Goal: Task Accomplishment & Management: Manage account settings

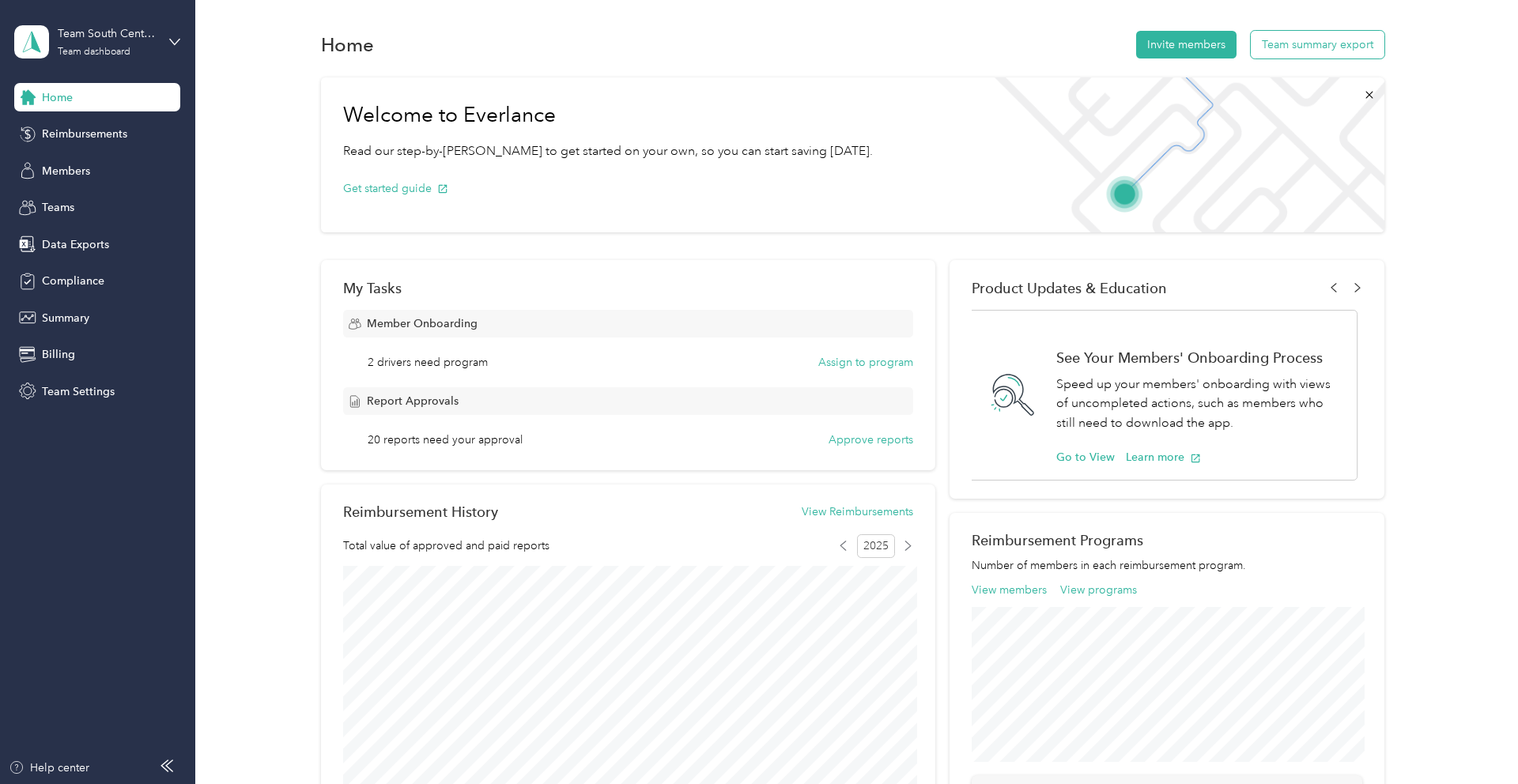
click at [1311, 54] on button "Team summary export" at bounding box center [1318, 44] width 134 height 28
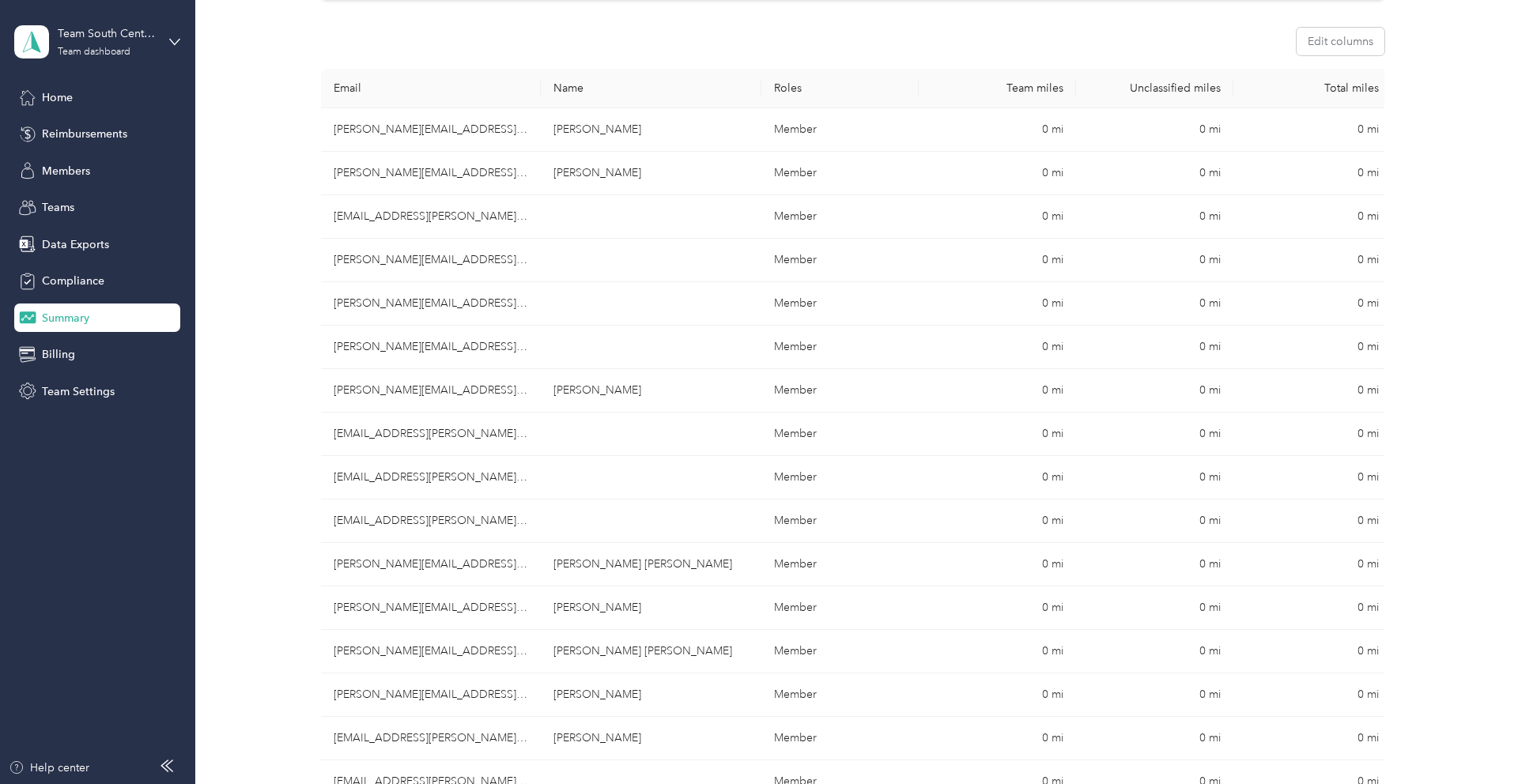
scroll to position [246, 0]
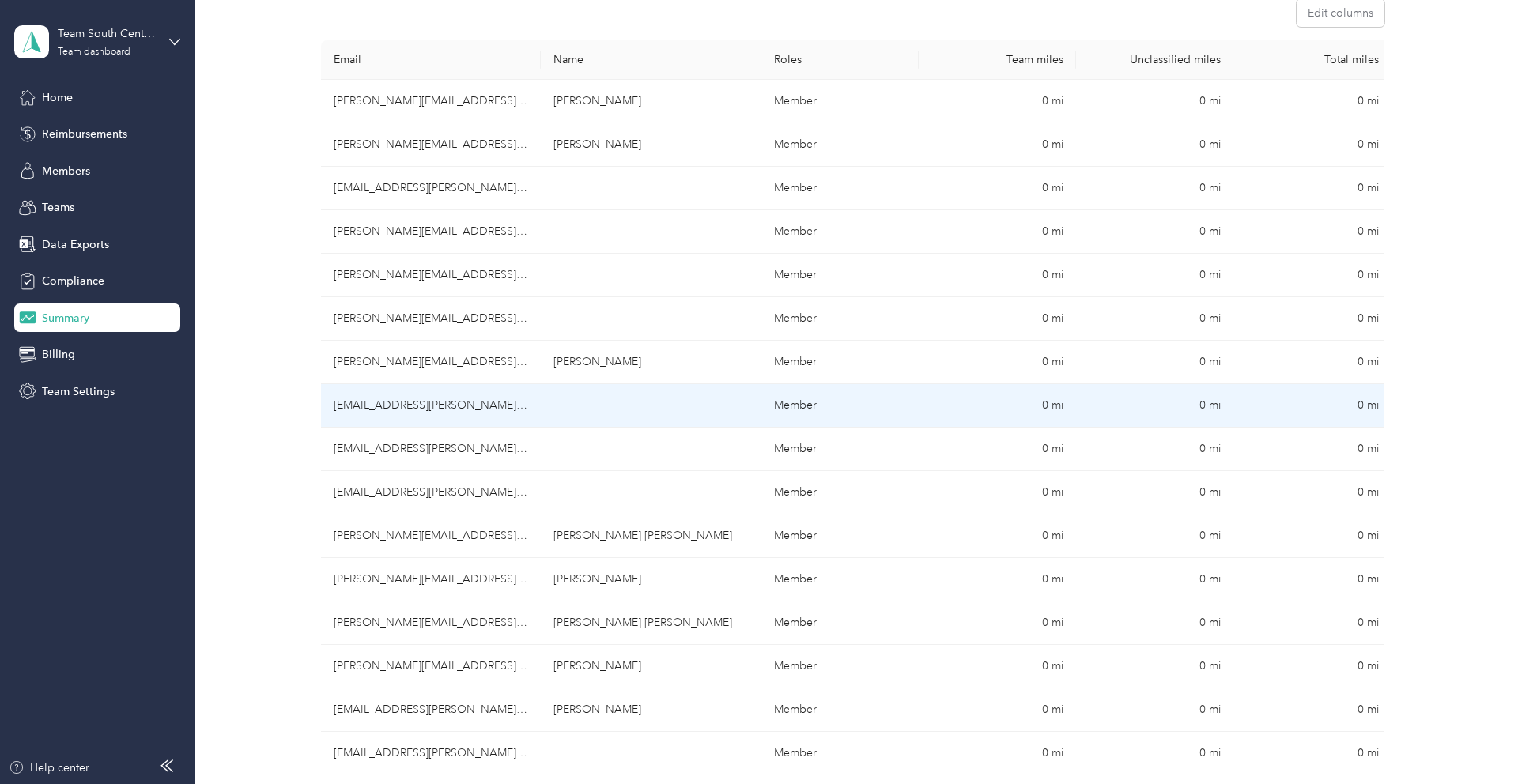
click at [554, 406] on td at bounding box center [650, 405] width 221 height 43
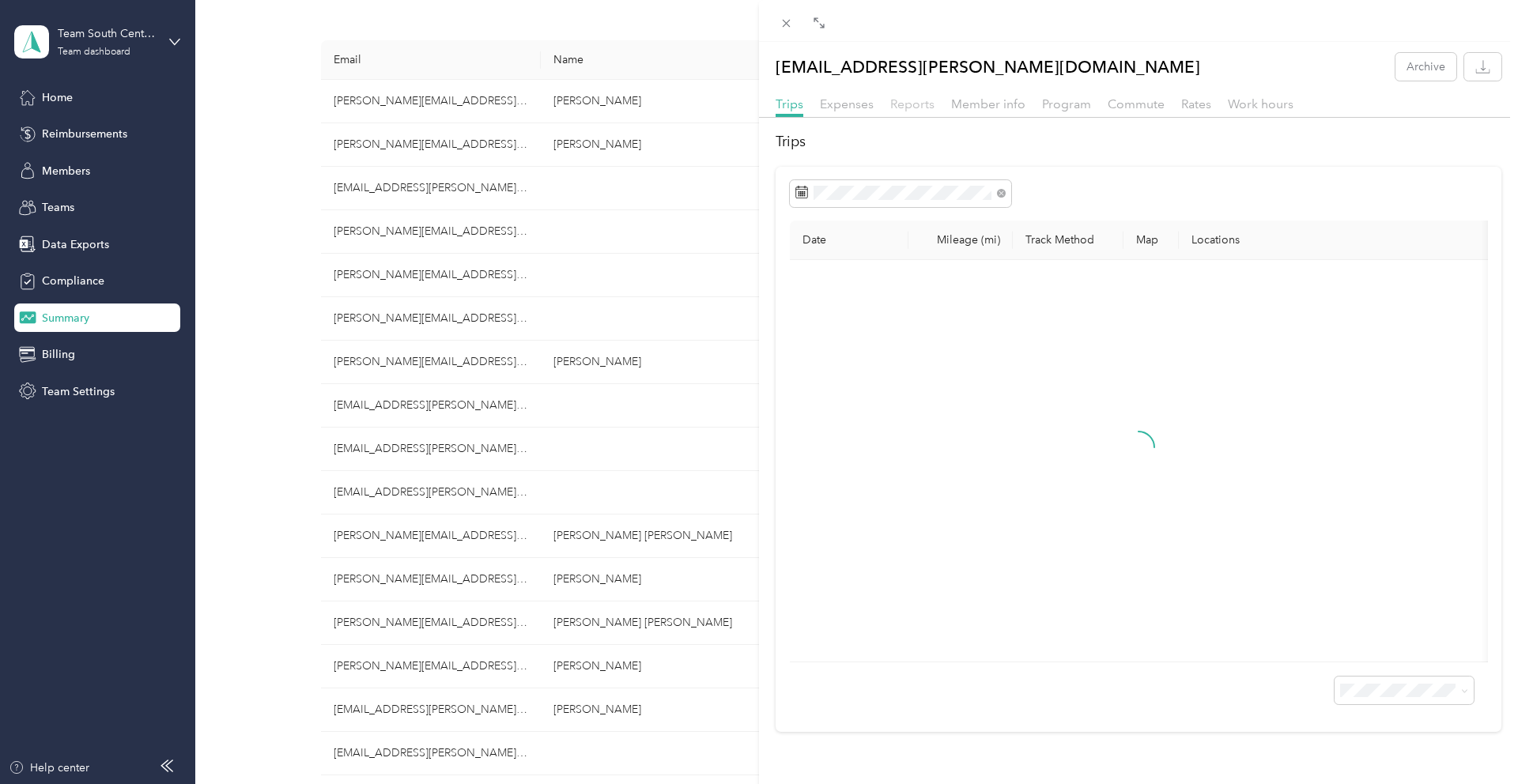
click at [905, 99] on span "Reports" at bounding box center [913, 104] width 44 height 15
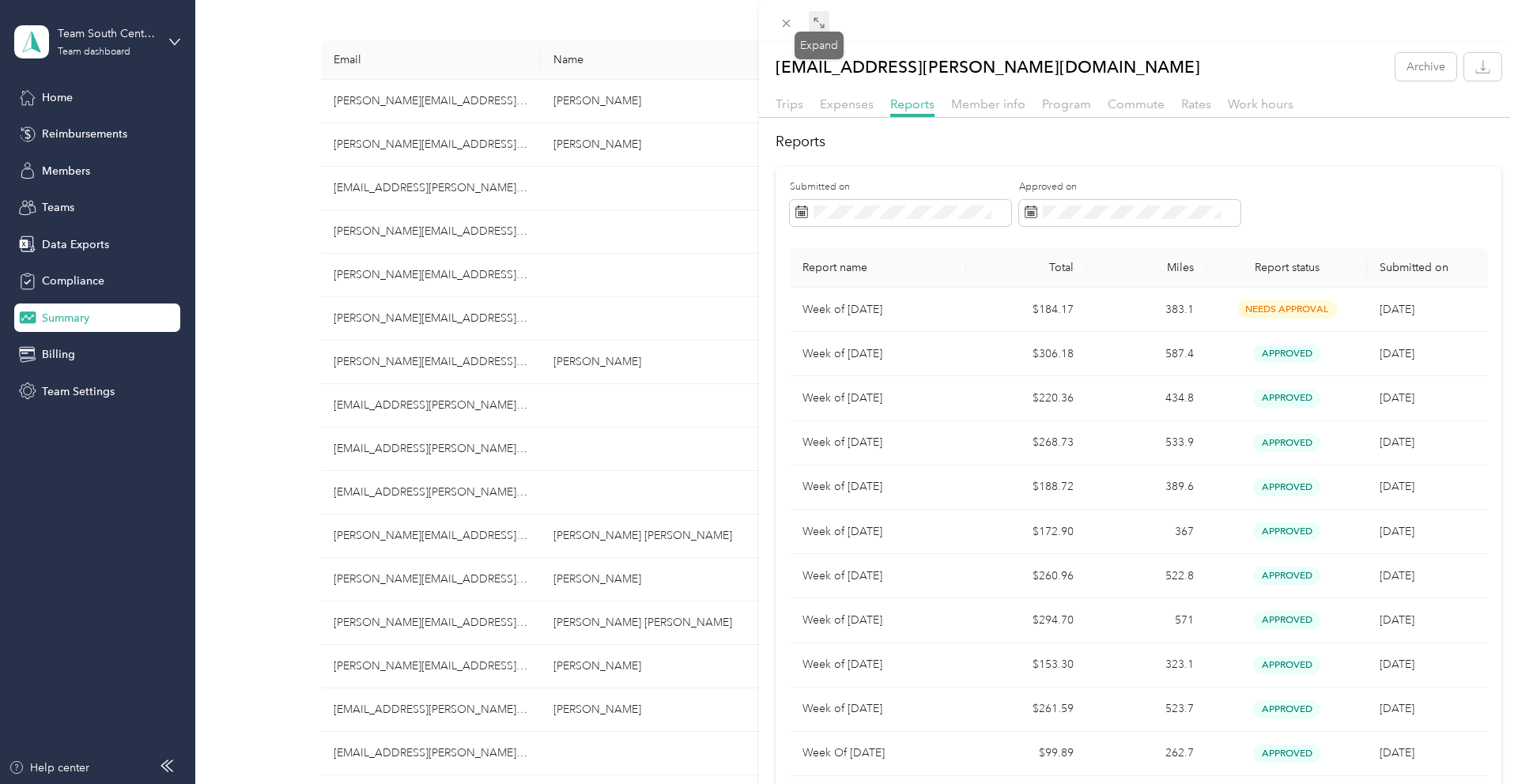
click at [818, 25] on icon at bounding box center [819, 22] width 12 height 12
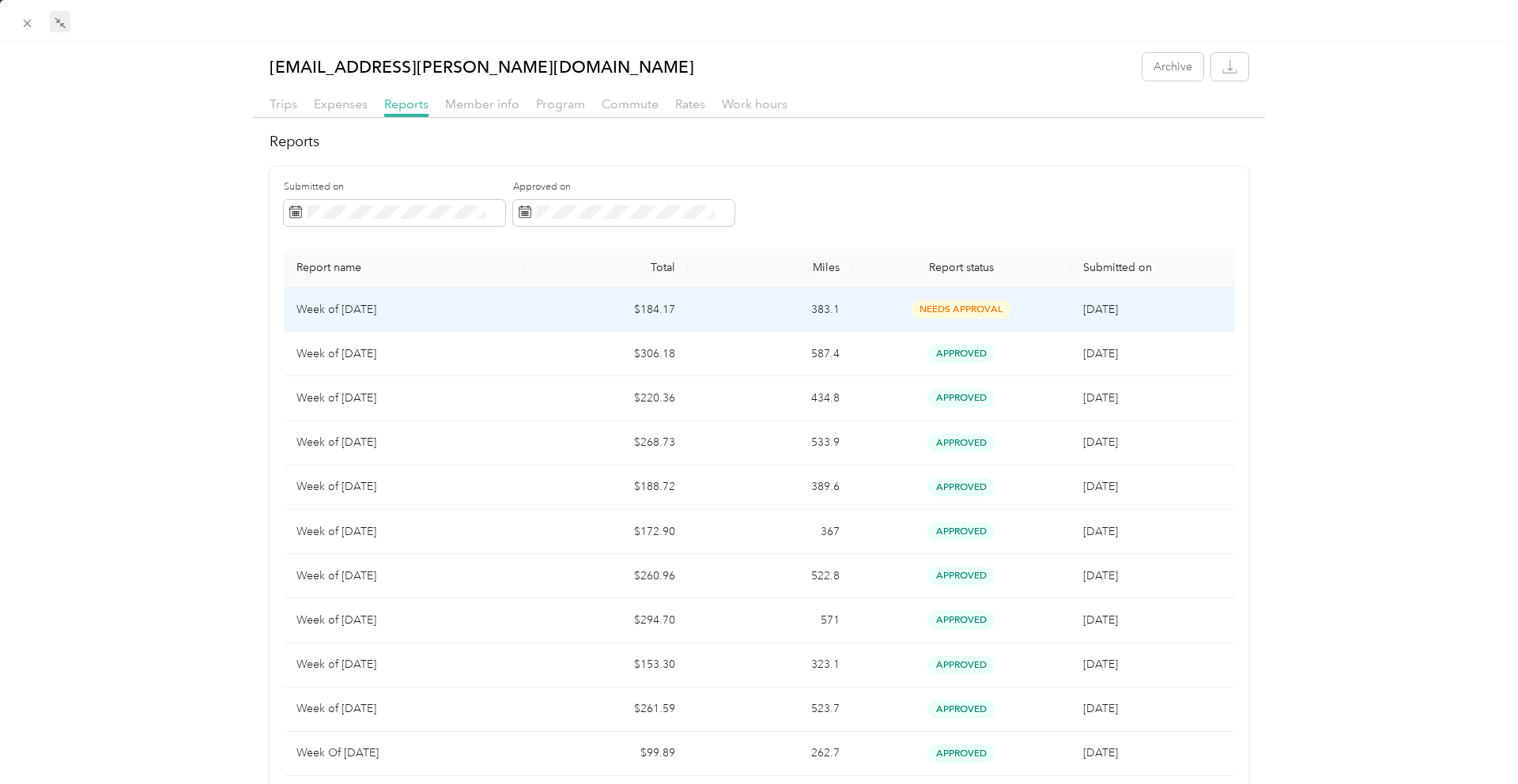
click at [568, 321] on td "$184.17" at bounding box center [605, 310] width 164 height 44
